Goal: Task Accomplishment & Management: Complete application form

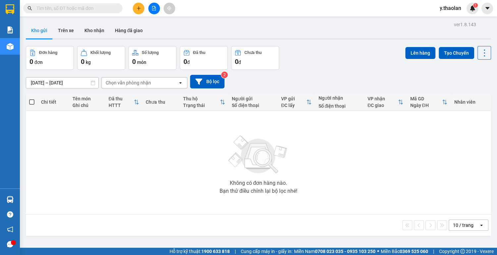
click at [139, 12] on button at bounding box center [139, 9] width 12 height 12
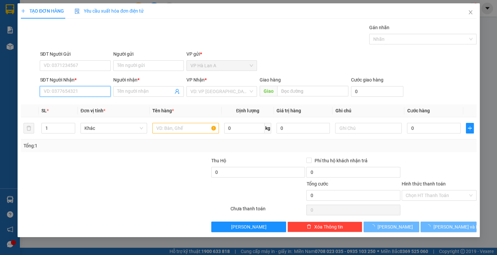
click at [74, 89] on input "SĐT Người Nhận *" at bounding box center [75, 91] width 70 height 11
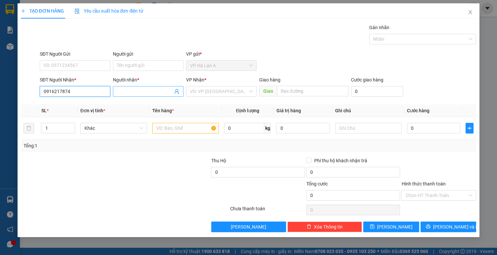
type input "0916217874"
click at [152, 92] on input "Người nhận *" at bounding box center [145, 91] width 56 height 7
click at [208, 91] on input "search" at bounding box center [219, 91] width 58 height 10
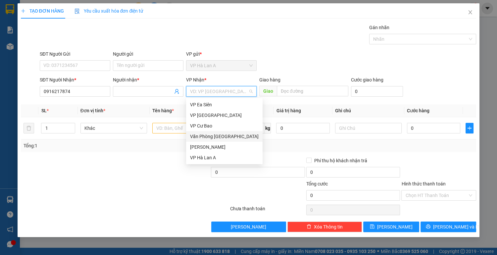
click at [225, 135] on div "Văn Phòng [GEOGRAPHIC_DATA]" at bounding box center [224, 136] width 68 height 7
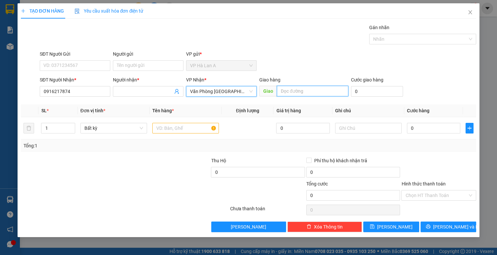
click at [289, 94] on input "text" at bounding box center [312, 91] width 71 height 11
type input "d"
type input "đất [DEMOGRAPHIC_DATA]"
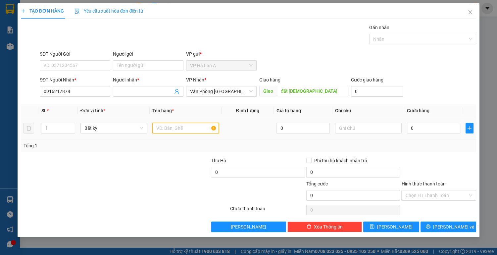
click at [162, 126] on input "text" at bounding box center [185, 128] width 66 height 11
type input "2 thùng"
click at [360, 129] on input "text" at bounding box center [368, 128] width 66 height 11
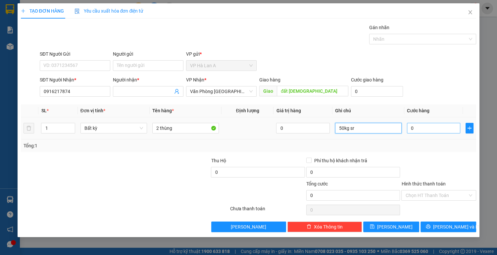
type input "50kg sr"
click at [423, 128] on input "0" at bounding box center [434, 128] width 54 height 11
type input "1"
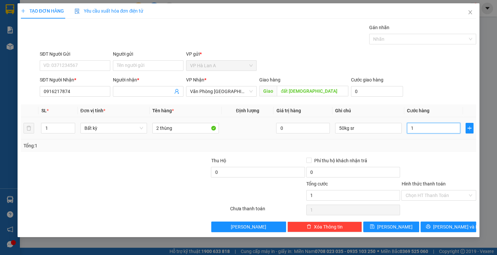
type input "13"
type input "130"
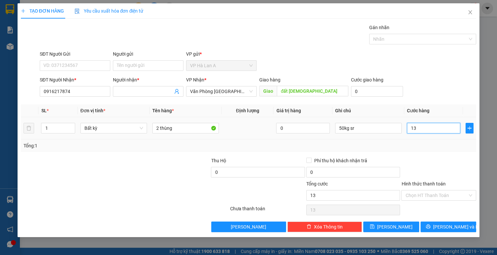
type input "130"
type input "130.000"
click at [422, 191] on input "Hình thức thanh toán" at bounding box center [436, 195] width 62 height 10
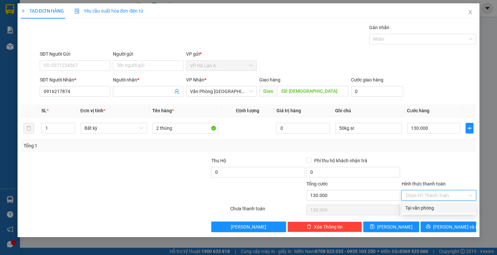
drag, startPoint x: 419, startPoint y: 206, endPoint x: 403, endPoint y: 217, distance: 19.5
click at [418, 207] on div "Tại văn phòng" at bounding box center [438, 207] width 67 height 7
type input "0"
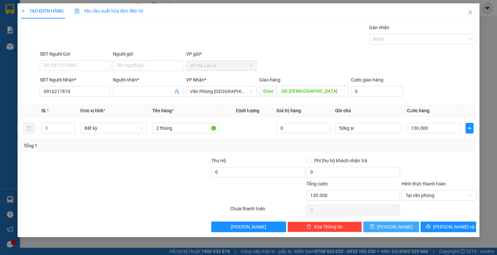
click at [374, 227] on icon "save" at bounding box center [372, 226] width 5 height 5
type input "0"
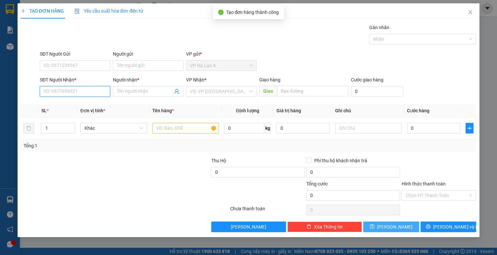
click at [71, 92] on input "SĐT Người Nhận *" at bounding box center [75, 91] width 70 height 11
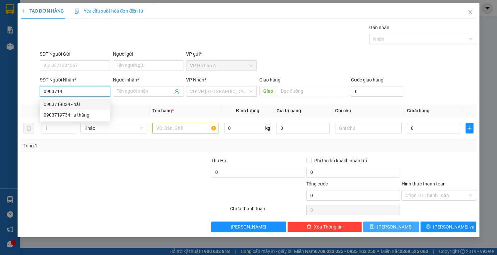
click at [77, 105] on div "0903719834 - hải" at bounding box center [75, 104] width 63 height 7
type input "0903719834"
type input "hải"
type input "0903719834"
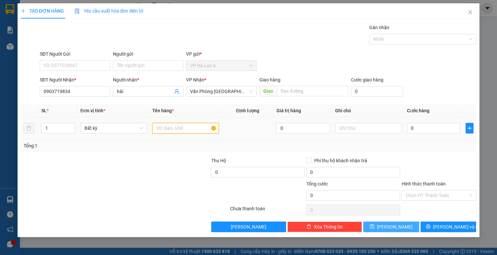
click at [163, 126] on input "text" at bounding box center [185, 128] width 66 height 11
type input "1 thùng"
click at [362, 129] on input "text" at bounding box center [368, 128] width 66 height 11
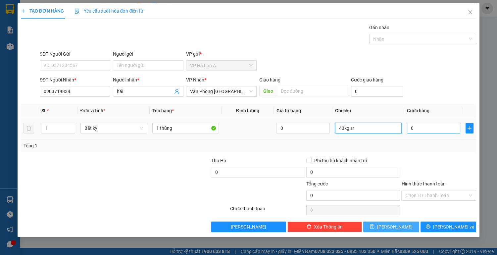
type input "43kg sr"
click at [413, 129] on input "0" at bounding box center [434, 128] width 54 height 11
type input "1"
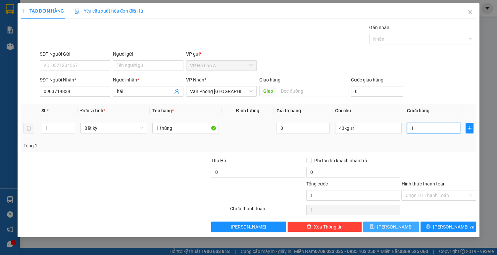
type input "11"
type input "110"
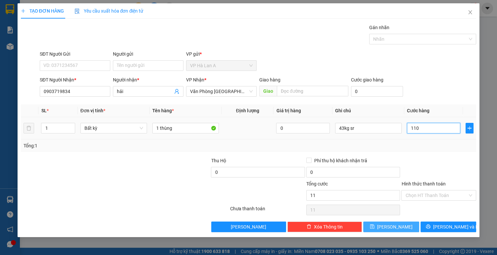
type input "110"
type input "110.000"
click at [418, 193] on input "Hình thức thanh toán" at bounding box center [436, 195] width 62 height 10
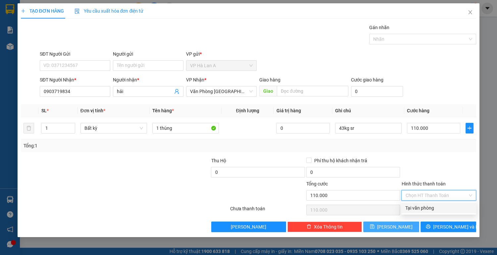
drag, startPoint x: 420, startPoint y: 207, endPoint x: 410, endPoint y: 215, distance: 13.5
click at [420, 208] on div "Tại văn phòng" at bounding box center [438, 207] width 67 height 7
type input "0"
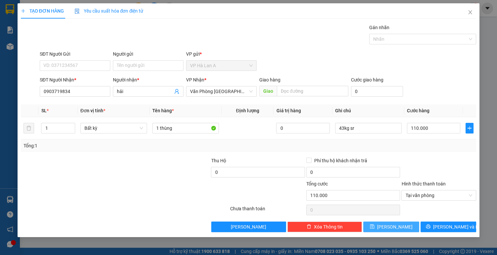
drag, startPoint x: 396, startPoint y: 222, endPoint x: 315, endPoint y: 182, distance: 90.7
click at [397, 223] on span "[PERSON_NAME]" at bounding box center [394, 226] width 35 height 7
type input "0"
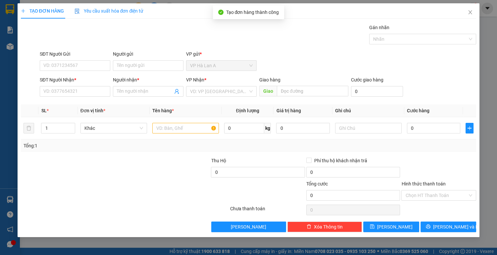
click at [69, 85] on div "SĐT Người Nhận *" at bounding box center [75, 81] width 70 height 10
click at [67, 93] on input "SĐT Người Nhận *" at bounding box center [75, 91] width 70 height 11
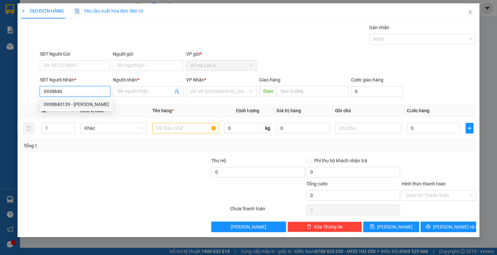
click at [71, 107] on div "0938840139 - [PERSON_NAME]" at bounding box center [76, 104] width 65 height 7
type input "0938840139"
type input "phong"
type input "0938840139"
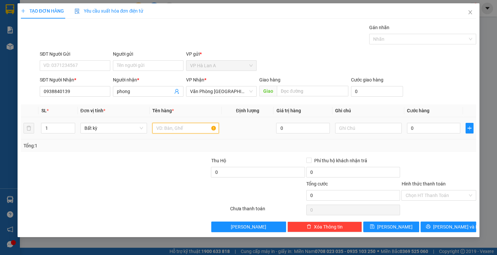
click at [172, 130] on input "text" at bounding box center [185, 128] width 66 height 11
type input "1 thùng"
click at [373, 129] on input "text" at bounding box center [368, 128] width 66 height 11
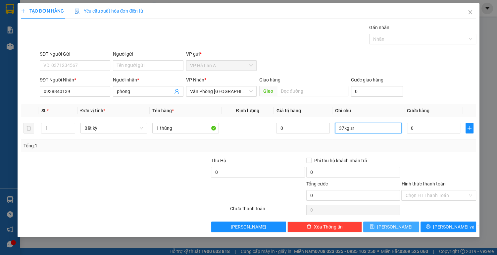
type input "37kg sr"
click at [400, 225] on button "[PERSON_NAME]" at bounding box center [391, 226] width 56 height 11
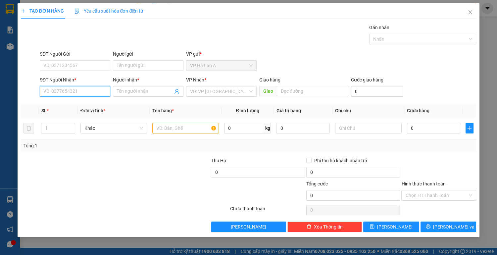
click at [93, 95] on input "SĐT Người Nhận *" at bounding box center [75, 91] width 70 height 11
click at [81, 102] on div "0966136868 - ngọt" at bounding box center [75, 104] width 63 height 7
type input "0966136868"
type input "ngọt"
type input "đăkmil"
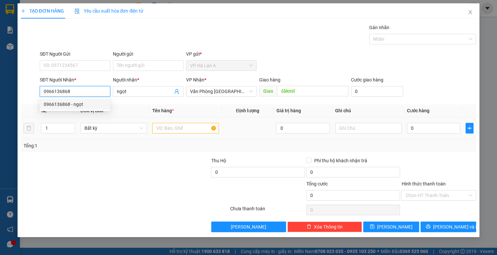
type input "0966136868"
click at [170, 124] on input "text" at bounding box center [185, 128] width 66 height 11
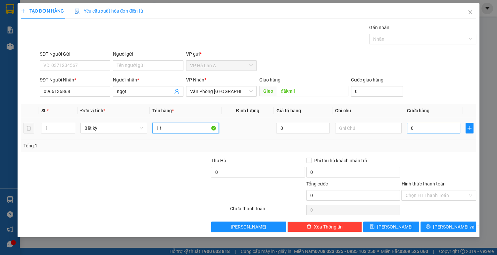
type input "1 t"
click at [423, 132] on input "0" at bounding box center [434, 128] width 54 height 11
type input "6"
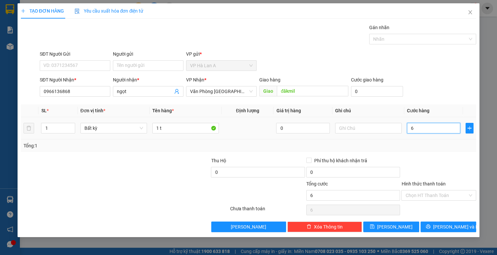
type input "60"
type input "60.000"
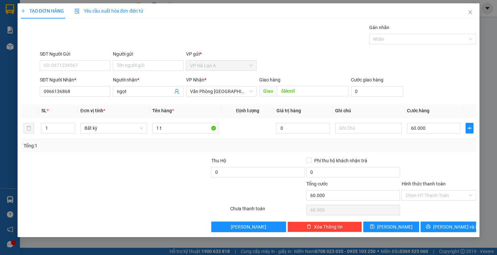
click at [425, 192] on input "Hình thức thanh toán" at bounding box center [436, 195] width 62 height 10
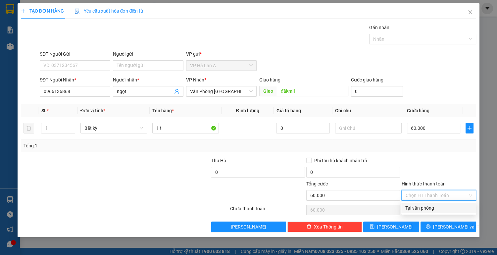
click at [415, 213] on div "Tại văn phòng" at bounding box center [438, 207] width 75 height 11
type input "0"
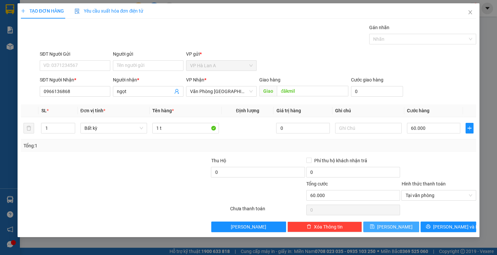
click at [393, 225] on span "[PERSON_NAME]" at bounding box center [394, 226] width 35 height 7
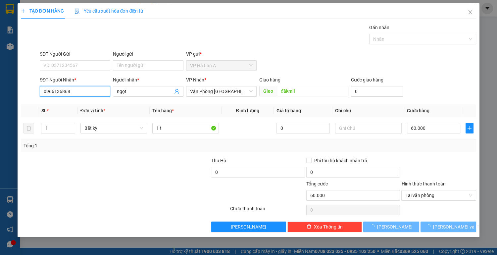
click at [75, 94] on input "0966136868" at bounding box center [75, 91] width 70 height 11
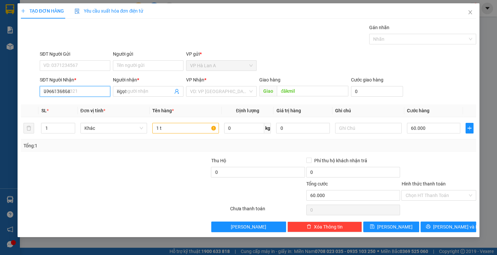
type input "0"
type input "0908345034"
click at [79, 107] on div "0908345034 - ngân" at bounding box center [75, 104] width 63 height 7
type input "ngân"
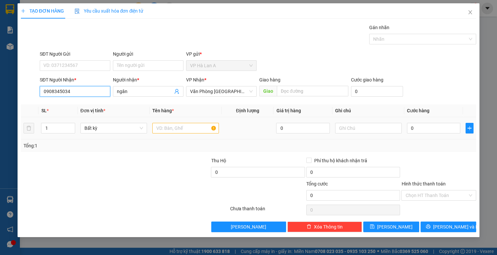
type input "0908345034"
click at [171, 127] on input "text" at bounding box center [185, 128] width 66 height 11
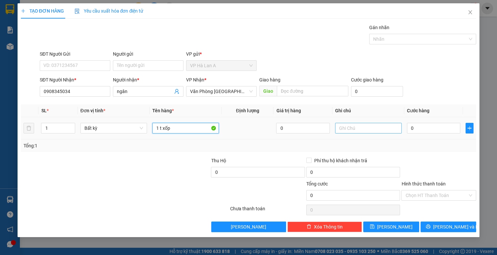
type input "1 t xốp"
click at [346, 126] on input "text" at bounding box center [368, 128] width 66 height 11
type input "chc"
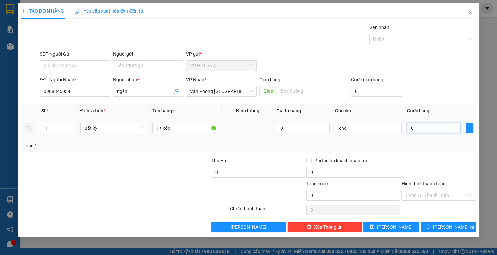
click at [427, 126] on input "0" at bounding box center [434, 128] width 54 height 11
type input "3"
type input "30"
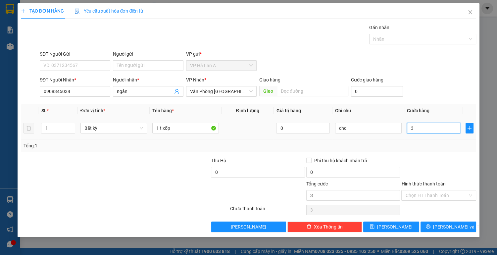
type input "30"
type input "30.000"
click at [427, 193] on input "Hình thức thanh toán" at bounding box center [436, 195] width 62 height 10
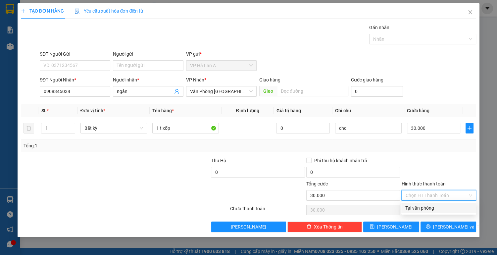
click at [423, 205] on div "Tại văn phòng" at bounding box center [438, 207] width 67 height 7
type input "0"
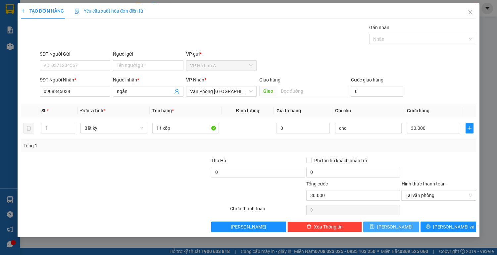
click at [389, 225] on button "[PERSON_NAME]" at bounding box center [391, 226] width 56 height 11
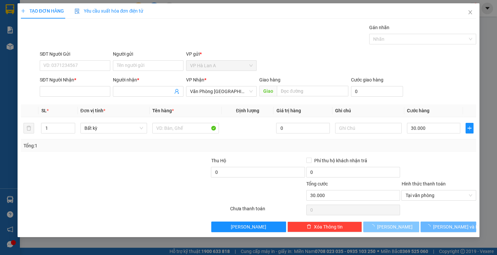
type input "0"
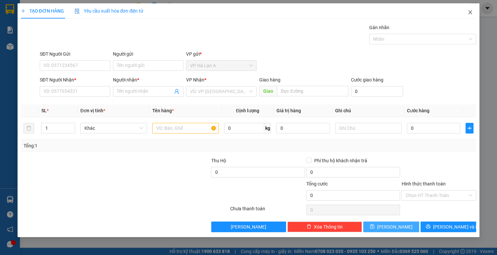
click at [470, 15] on icon "close" at bounding box center [469, 12] width 5 height 5
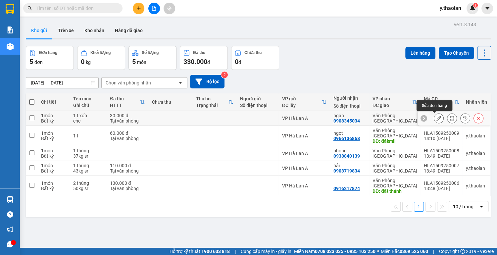
click at [436, 118] on icon at bounding box center [438, 118] width 5 height 5
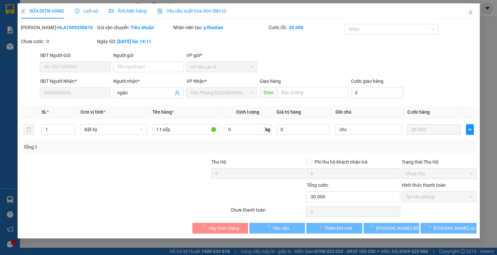
type input "0908345034"
type input "ngân"
type input "30.000"
click at [183, 129] on input "1 t xốp" at bounding box center [185, 129] width 66 height 11
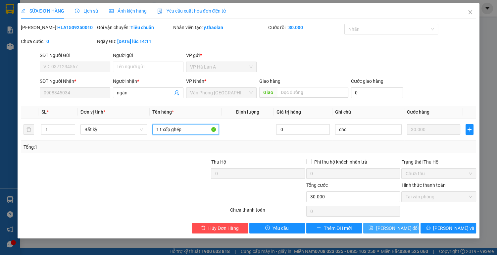
type input "1 t xốp ghép"
click at [391, 223] on button "[PERSON_NAME] đổi" at bounding box center [391, 228] width 56 height 11
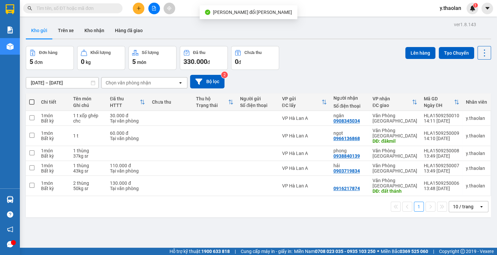
click at [139, 9] on icon "plus" at bounding box center [138, 8] width 0 height 4
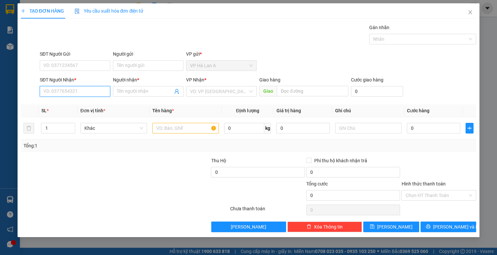
click at [72, 93] on input "SĐT Người Nhận *" at bounding box center [75, 91] width 70 height 11
click at [79, 106] on div "0988713017 - trân" at bounding box center [75, 104] width 63 height 7
type input "0988713017"
type input "trân"
type input "0988713017"
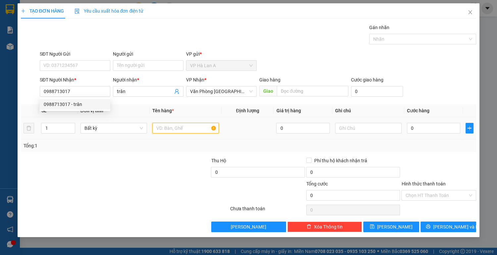
click at [187, 129] on input "text" at bounding box center [185, 128] width 66 height 11
type input "1 t hero"
click at [363, 122] on div at bounding box center [368, 127] width 66 height 13
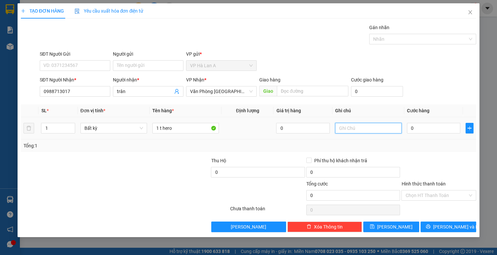
click at [379, 128] on input "text" at bounding box center [368, 128] width 66 height 11
type input "26kg sr"
click at [374, 228] on icon "save" at bounding box center [372, 226] width 5 height 5
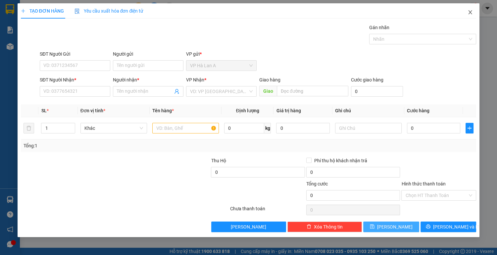
click at [468, 12] on icon "close" at bounding box center [469, 12] width 5 height 5
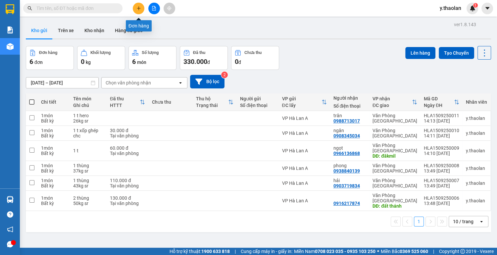
click at [139, 8] on icon "plus" at bounding box center [138, 8] width 0 height 4
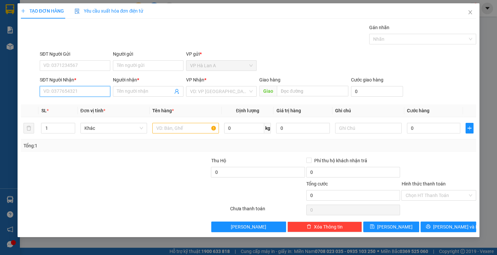
click at [66, 90] on input "SĐT Người Nhận *" at bounding box center [75, 91] width 70 height 11
click at [87, 104] on div "0976318489 - [PERSON_NAME]" at bounding box center [76, 104] width 65 height 7
type input "0976318489"
type input "quyên"
type input "cvtth"
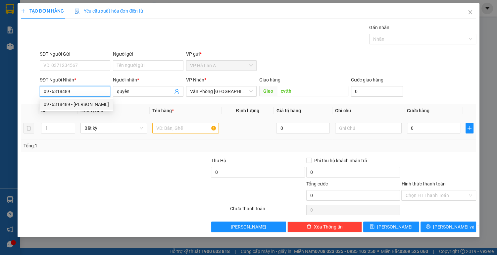
type input "0976318489"
click at [174, 127] on input "text" at bounding box center [185, 128] width 66 height 11
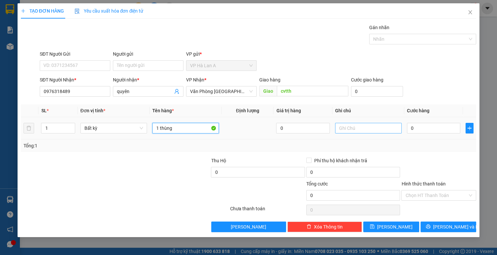
type input "1 thùng"
click at [374, 127] on input "text" at bounding box center [368, 128] width 66 height 11
type input "40kg sr"
type input "1"
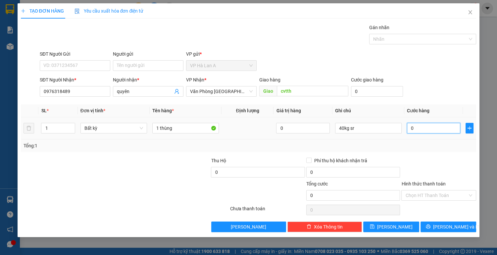
type input "1"
type input "10"
type input "100"
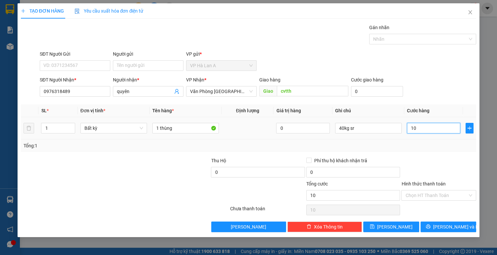
type input "100"
type input "100.000"
click at [417, 198] on input "Hình thức thanh toán" at bounding box center [436, 195] width 62 height 10
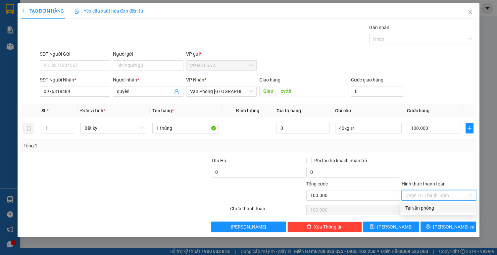
drag, startPoint x: 416, startPoint y: 208, endPoint x: 400, endPoint y: 214, distance: 17.0
click at [415, 208] on div "Tại văn phòng" at bounding box center [438, 207] width 67 height 7
type input "0"
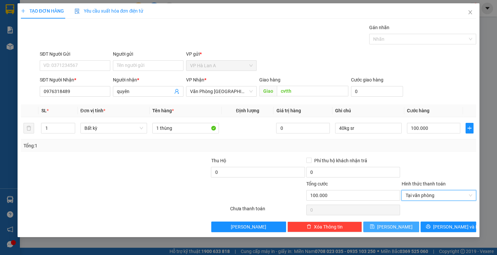
click at [393, 223] on button "[PERSON_NAME]" at bounding box center [391, 226] width 56 height 11
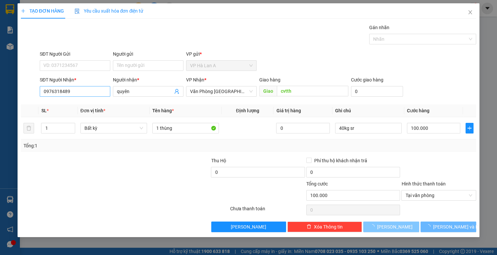
type input "0"
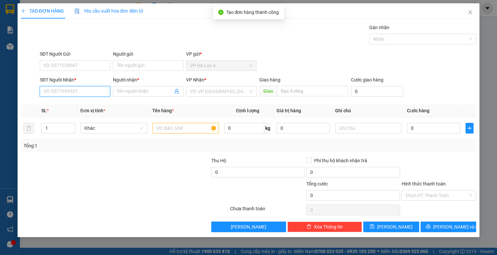
click at [66, 95] on input "SĐT Người Nhận *" at bounding box center [75, 91] width 70 height 11
type input "0845721709"
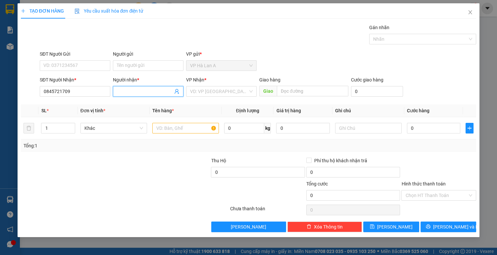
click at [147, 95] on span at bounding box center [148, 91] width 70 height 11
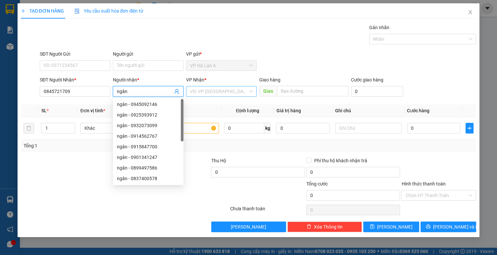
type input "ngân"
click at [217, 90] on input "search" at bounding box center [219, 91] width 58 height 10
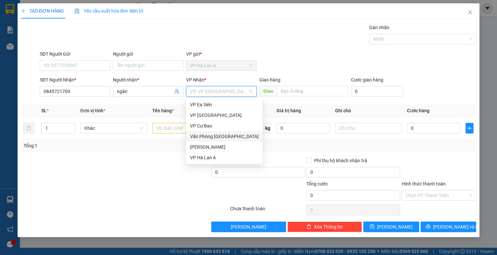
click at [221, 134] on div "Văn Phòng [GEOGRAPHIC_DATA]" at bounding box center [224, 136] width 68 height 7
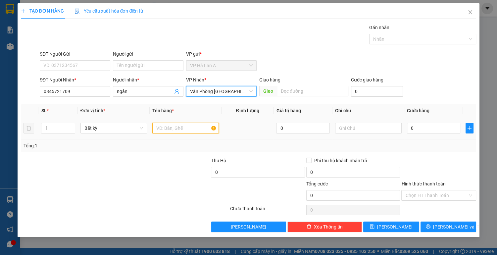
click at [165, 128] on input "text" at bounding box center [185, 128] width 66 height 11
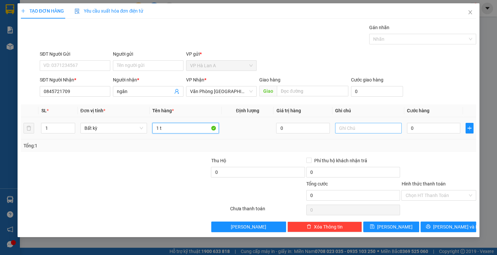
type input "1 t"
click at [353, 125] on input "text" at bounding box center [368, 128] width 66 height 11
type input "1"
type input "29kg sr"
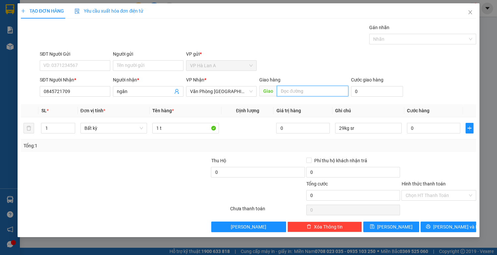
click at [300, 90] on input "text" at bounding box center [312, 91] width 71 height 11
type input "ngã 4 ga"
click at [433, 130] on input "0" at bounding box center [434, 128] width 54 height 11
type input "9"
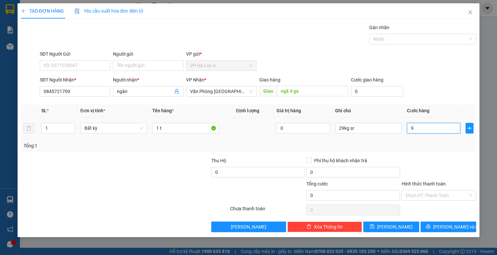
type input "9"
type input "90"
type input "90.000"
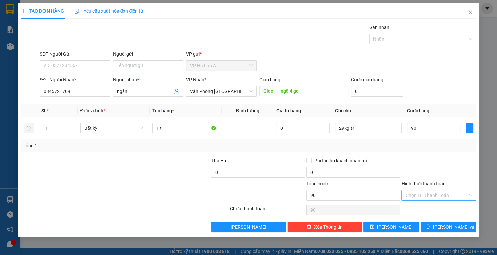
type input "90.000"
click at [416, 195] on input "Hình thức thanh toán" at bounding box center [436, 195] width 62 height 10
click at [420, 210] on div "Tại văn phòng" at bounding box center [438, 207] width 67 height 7
type input "0"
click at [396, 226] on span "[PERSON_NAME]" at bounding box center [394, 226] width 35 height 7
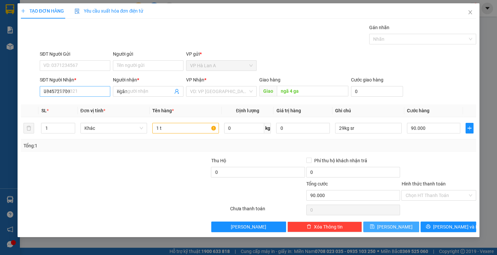
type input "0"
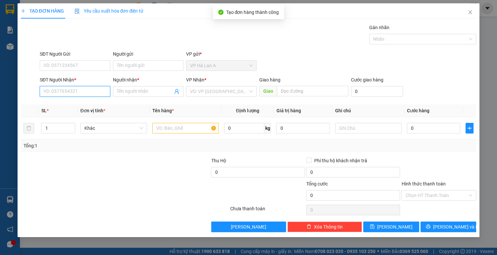
click at [75, 95] on input "SĐT Người Nhận *" at bounding box center [75, 91] width 70 height 11
type input "0796833245"
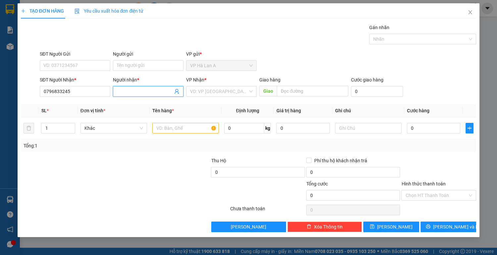
click at [124, 90] on input "Người nhận *" at bounding box center [145, 91] width 56 height 7
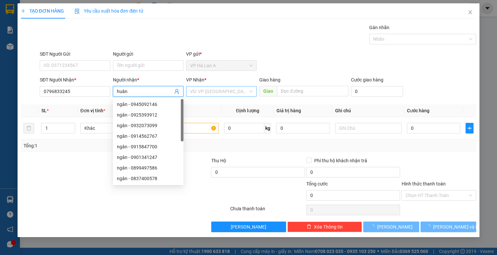
type input "huân"
click at [201, 90] on input "search" at bounding box center [219, 91] width 58 height 10
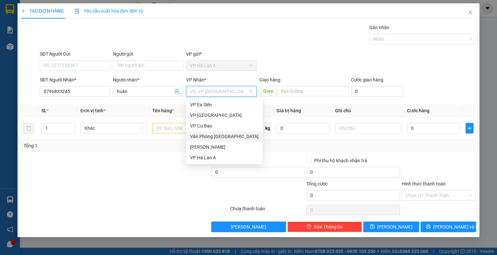
click at [227, 134] on div "Văn Phòng [GEOGRAPHIC_DATA]" at bounding box center [224, 136] width 68 height 7
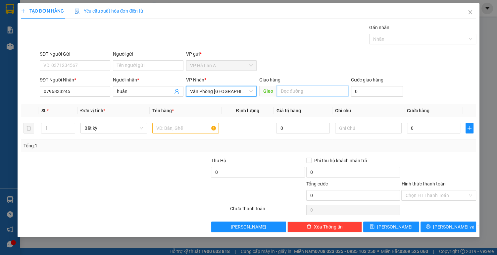
click at [284, 89] on input "text" at bounding box center [312, 91] width 71 height 11
type input "mp3"
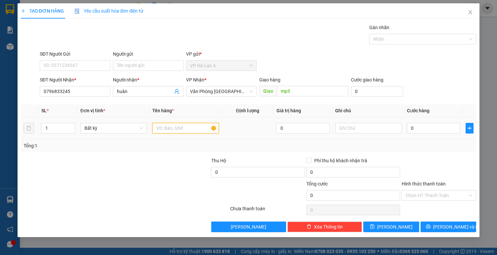
drag, startPoint x: 170, startPoint y: 131, endPoint x: 169, endPoint y: 127, distance: 4.0
click at [170, 130] on input "text" at bounding box center [185, 128] width 66 height 11
type input "1 thùng"
click at [352, 129] on input "text" at bounding box center [368, 128] width 66 height 11
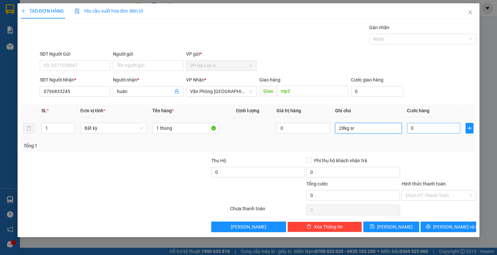
type input "28kg sr"
click at [425, 130] on input "0" at bounding box center [434, 128] width 54 height 11
type input "9"
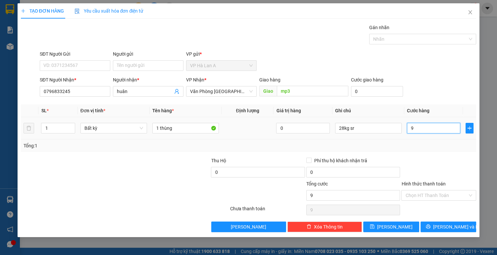
type input "90"
type input "90.000"
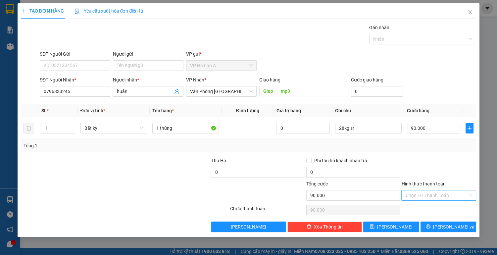
drag, startPoint x: 423, startPoint y: 193, endPoint x: 417, endPoint y: 198, distance: 8.2
click at [423, 194] on input "Hình thức thanh toán" at bounding box center [436, 195] width 62 height 10
drag, startPoint x: 417, startPoint y: 203, endPoint x: 408, endPoint y: 214, distance: 14.8
click at [417, 203] on div "Tại văn phòng" at bounding box center [438, 207] width 75 height 11
type input "0"
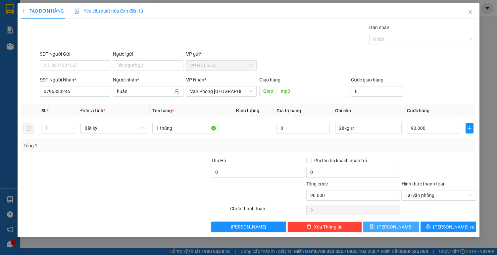
drag, startPoint x: 399, startPoint y: 227, endPoint x: 371, endPoint y: 202, distance: 38.0
click at [399, 227] on button "[PERSON_NAME]" at bounding box center [391, 226] width 56 height 11
type input "0"
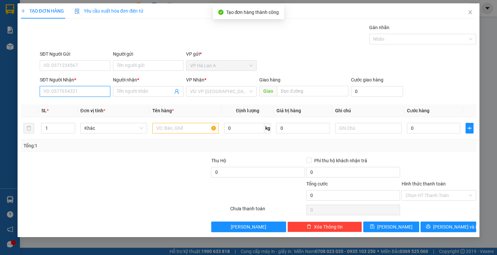
click at [85, 92] on input "SĐT Người Nhận *" at bounding box center [75, 91] width 70 height 11
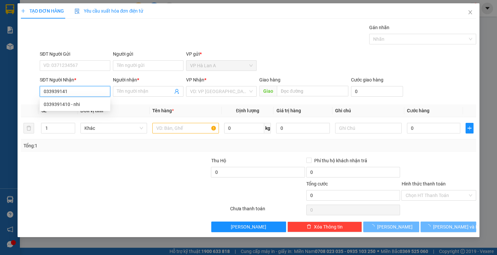
type input "0339391410"
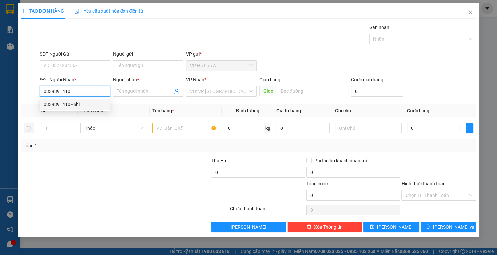
click at [85, 106] on div "0339391410 - nhi" at bounding box center [75, 104] width 63 height 7
type input "nhi"
type input "0339391410"
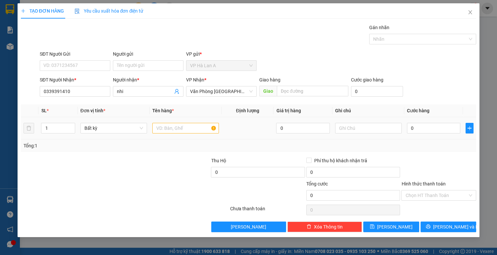
click at [172, 121] on div at bounding box center [185, 127] width 66 height 13
click at [175, 128] on input "text" at bounding box center [185, 128] width 66 height 11
type input "1 thùng xốp"
click at [439, 127] on input "0" at bounding box center [434, 128] width 54 height 11
type input "5"
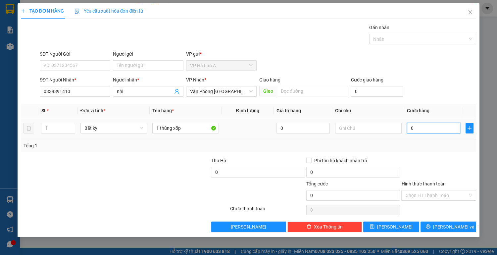
type input "5"
type input "50"
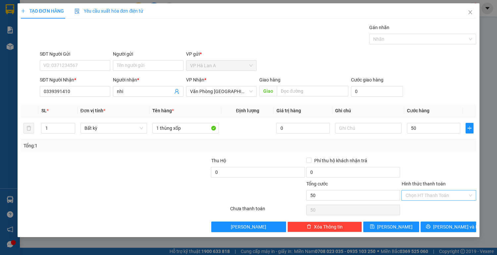
type input "50.000"
click at [415, 197] on input "Hình thức thanh toán" at bounding box center [436, 195] width 62 height 10
click at [414, 205] on div "Tại văn phòng" at bounding box center [438, 207] width 67 height 7
type input "0"
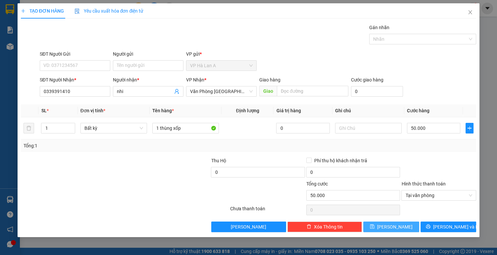
click at [392, 229] on span "[PERSON_NAME]" at bounding box center [394, 226] width 35 height 7
type input "0"
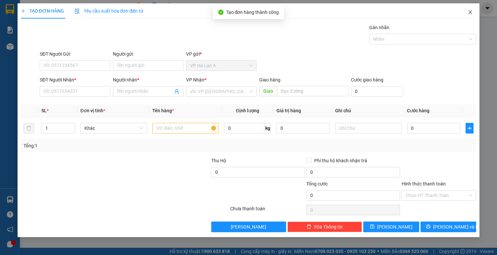
click at [468, 11] on icon "close" at bounding box center [470, 12] width 4 height 4
